Goal: Task Accomplishment & Management: Use online tool/utility

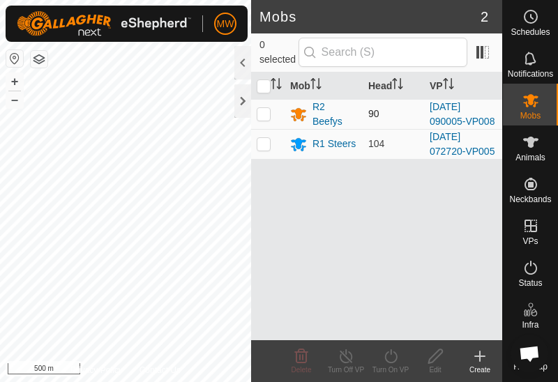
click at [264, 116] on p-checkbox at bounding box center [264, 113] width 14 height 11
checkbox input "true"
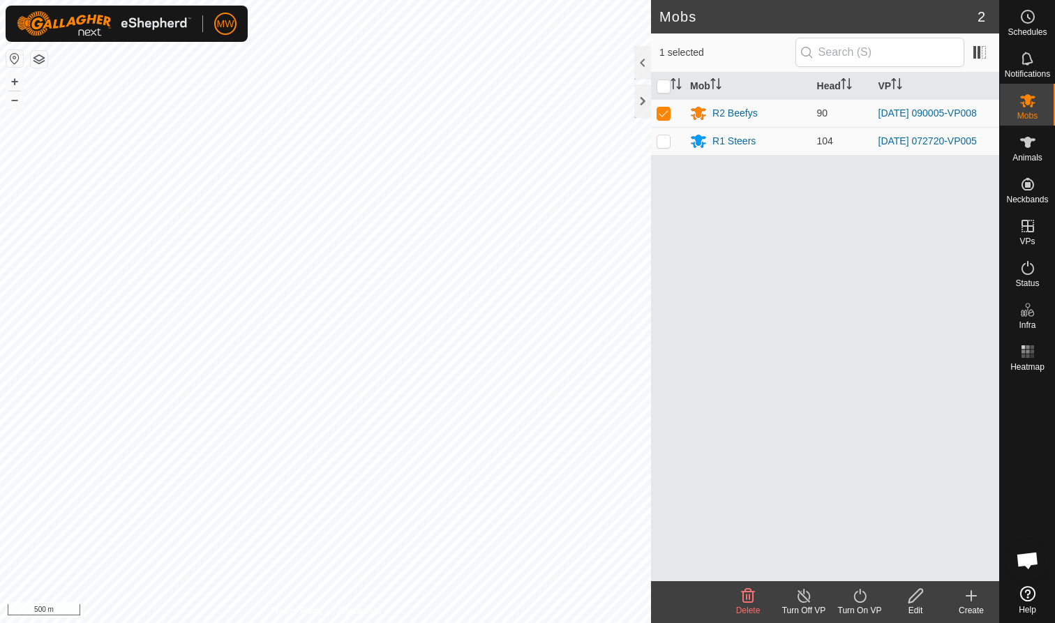
click at [558, 382] on icon at bounding box center [859, 596] width 13 height 14
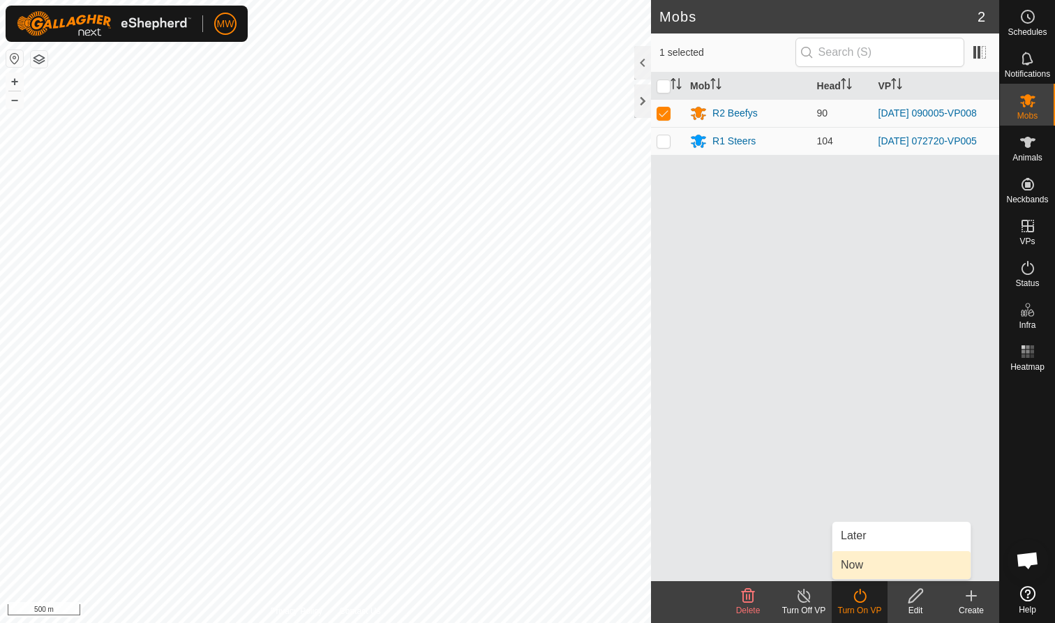
click at [558, 382] on link "Now" at bounding box center [902, 565] width 138 height 28
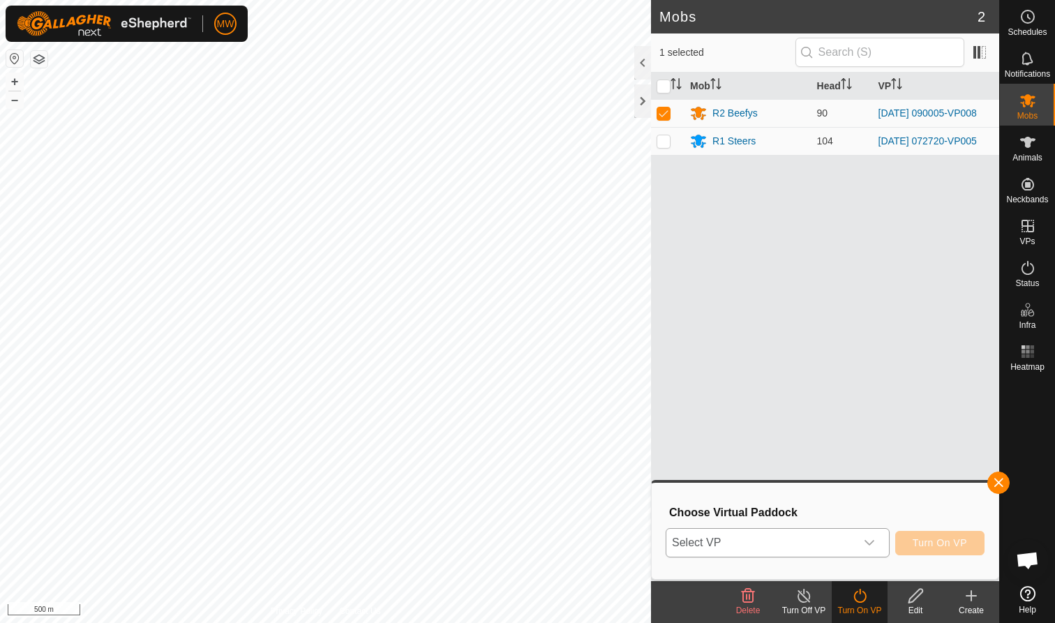
click at [558, 382] on icon "dropdown trigger" at bounding box center [869, 542] width 11 height 11
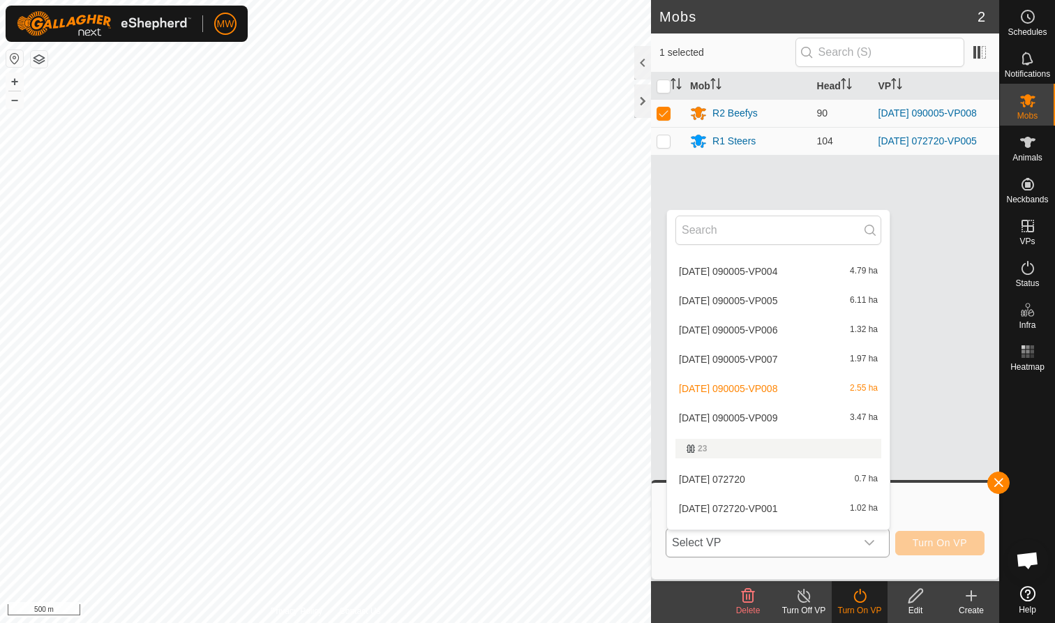
scroll to position [384, 0]
click at [558, 382] on li "[DATE] 090005-VP009 3.47 ha" at bounding box center [778, 417] width 223 height 28
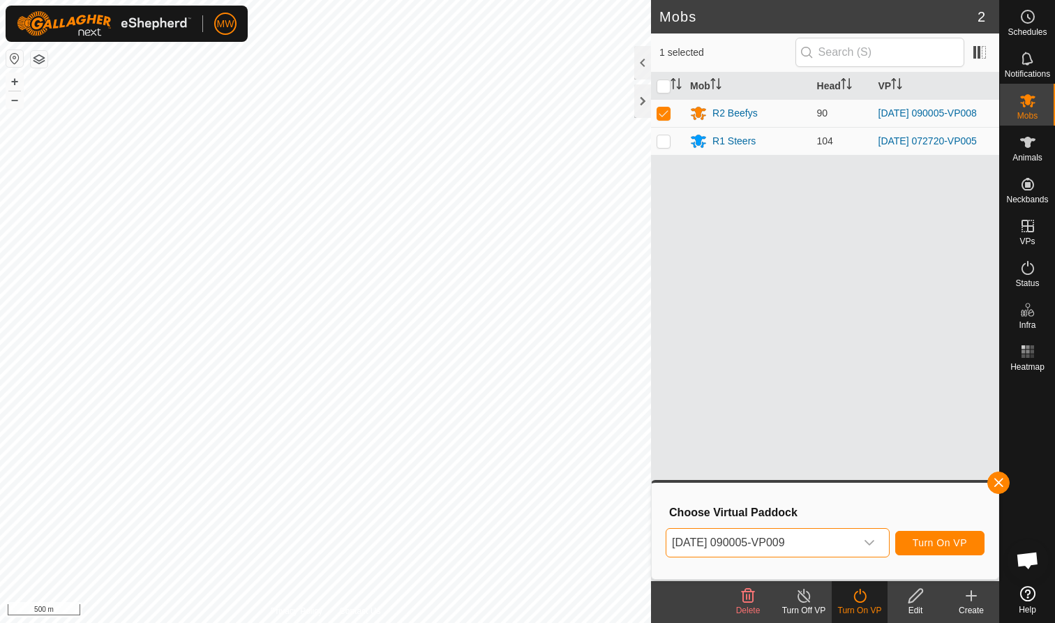
click at [558, 382] on span "Turn On VP" at bounding box center [940, 542] width 54 height 11
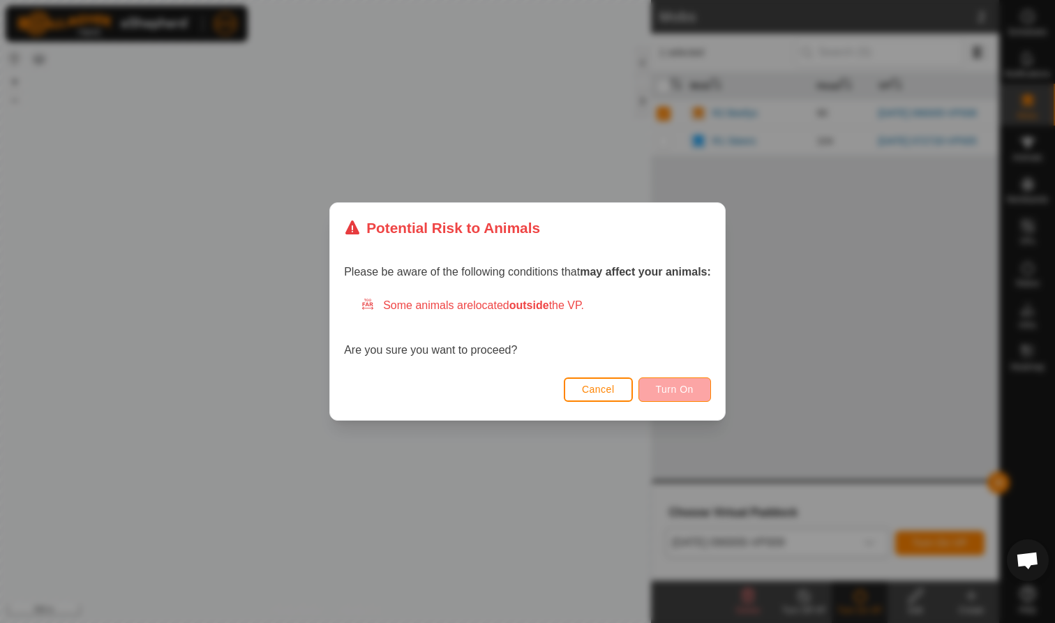
click at [558, 382] on span "Turn On" at bounding box center [675, 389] width 38 height 11
